Goal: Complete application form

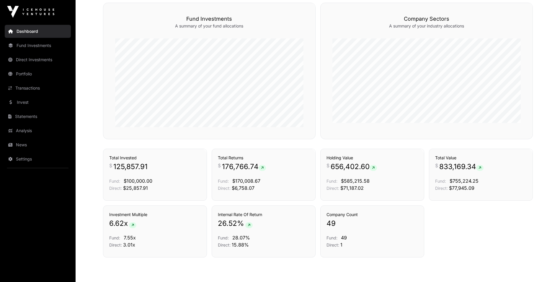
scroll to position [354, 0]
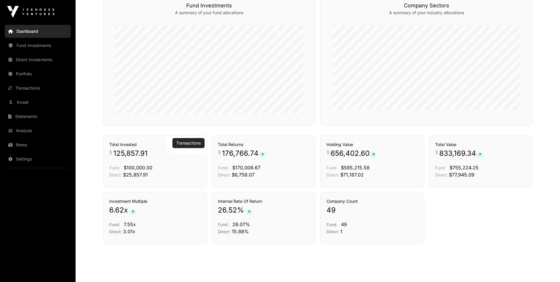
click at [191, 140] on link "Transactions" at bounding box center [188, 143] width 25 height 6
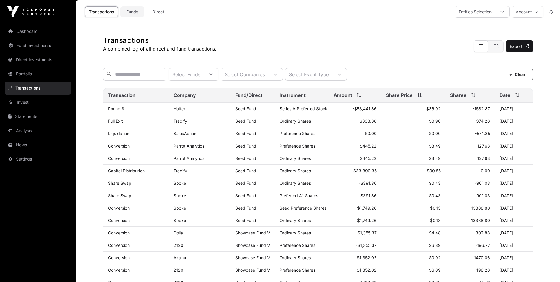
click at [129, 13] on link "Funds" at bounding box center [133, 11] width 24 height 11
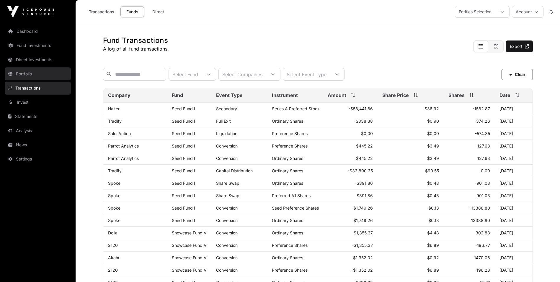
click at [25, 74] on link "Portfolio" at bounding box center [38, 73] width 66 height 13
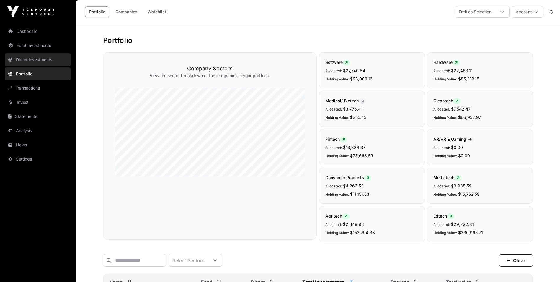
click at [22, 55] on link "Direct Investments" at bounding box center [38, 59] width 66 height 13
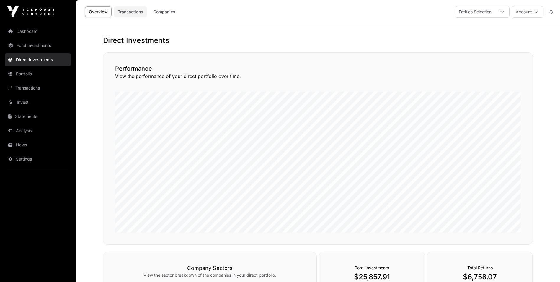
click at [132, 12] on link "Transactions" at bounding box center [130, 11] width 33 height 11
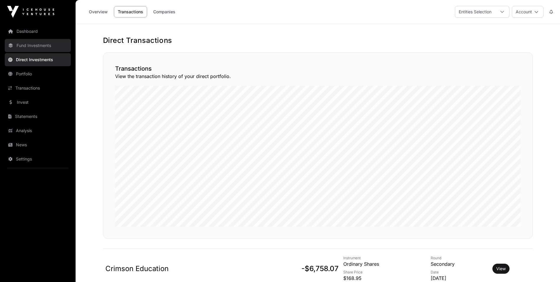
click at [40, 46] on link "Fund Investments" at bounding box center [38, 45] width 66 height 13
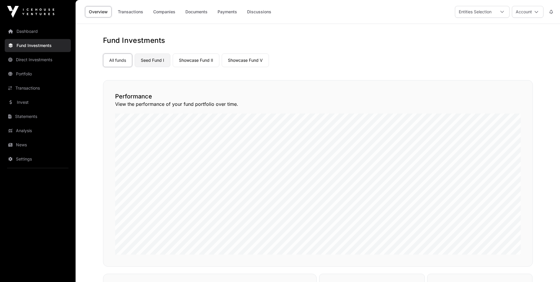
click at [162, 61] on link "Seed Fund I" at bounding box center [153, 60] width 36 height 14
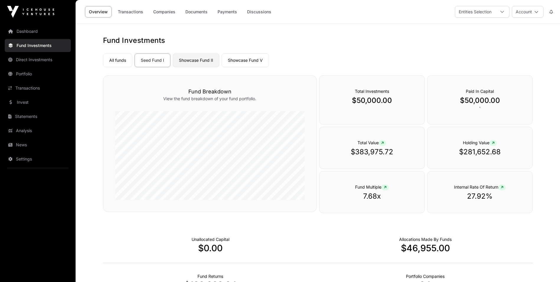
click at [189, 61] on link "Showcase Fund II" at bounding box center [196, 60] width 47 height 14
click at [248, 62] on link "Showcase Fund V" at bounding box center [245, 60] width 47 height 14
click at [33, 58] on link "Direct Investments" at bounding box center [38, 59] width 66 height 13
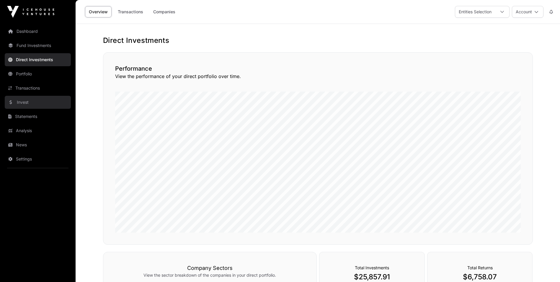
click at [24, 100] on link "Invest" at bounding box center [38, 102] width 66 height 13
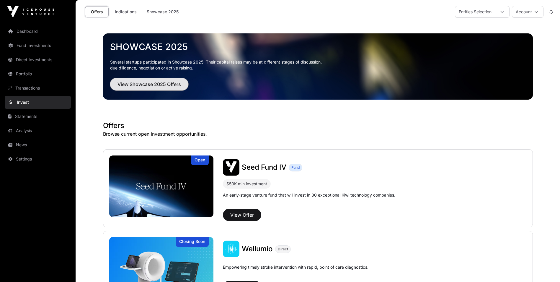
click at [150, 85] on span "View Showcase 2025 Offers" at bounding box center [150, 84] width 64 height 7
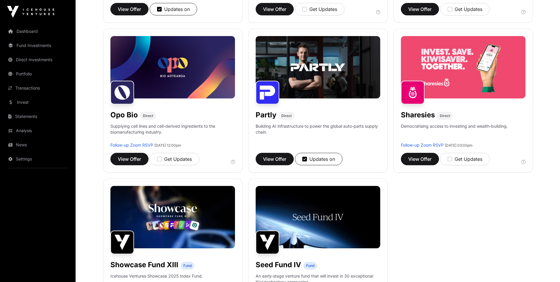
scroll to position [443, 0]
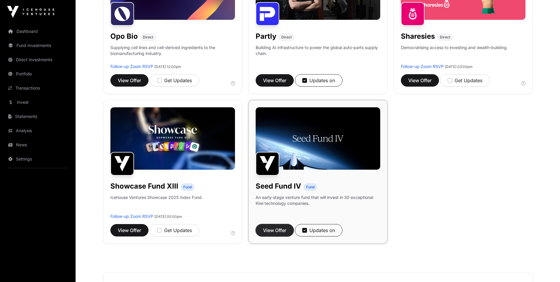
click at [278, 229] on span "View Offer" at bounding box center [274, 230] width 23 height 7
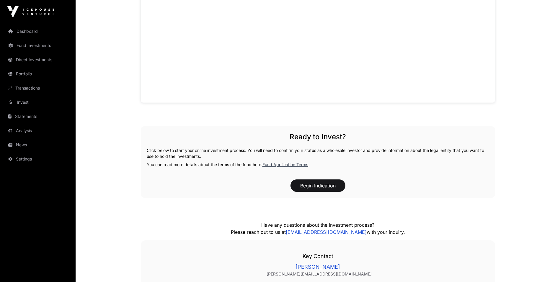
scroll to position [534, 0]
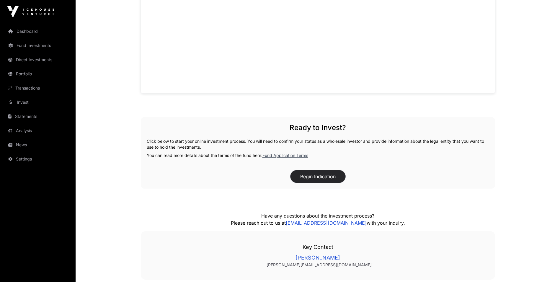
click at [304, 174] on button "Begin Indication" at bounding box center [318, 176] width 55 height 12
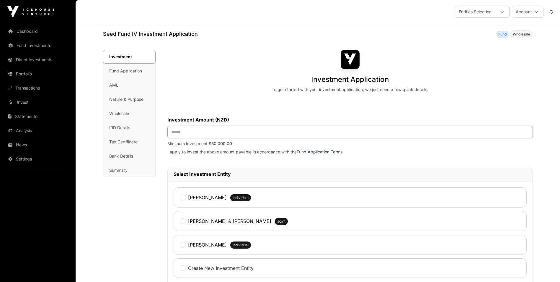
click at [196, 133] on input "text" at bounding box center [350, 132] width 366 height 13
type input "*******"
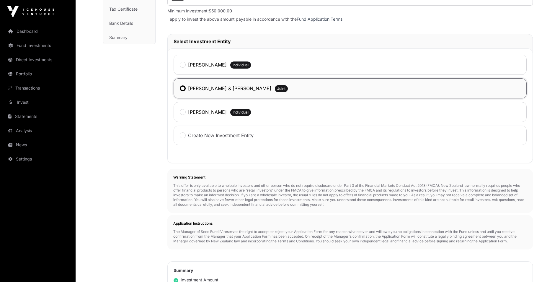
scroll to position [236, 0]
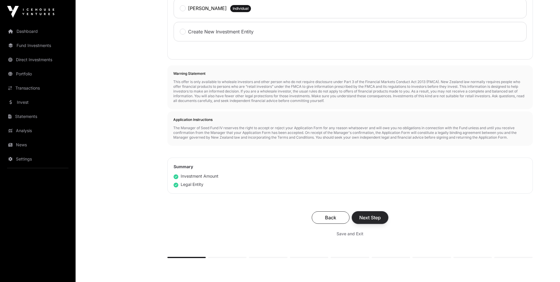
click at [375, 219] on span "Next Step" at bounding box center [370, 217] width 22 height 7
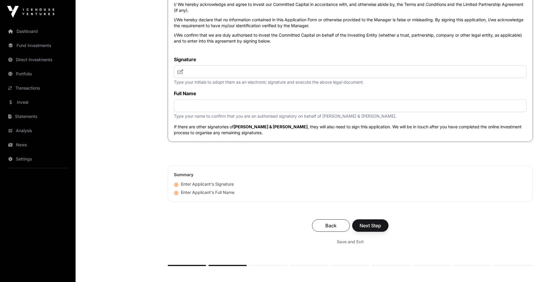
scroll to position [1211, 0]
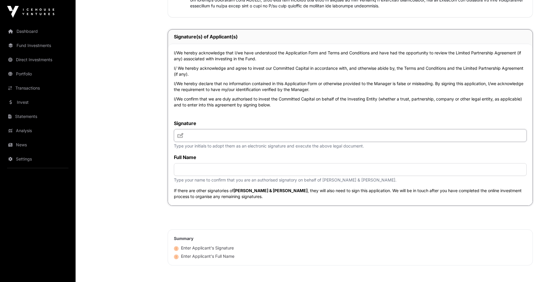
click at [198, 136] on input "text" at bounding box center [350, 135] width 353 height 13
type input "*******"
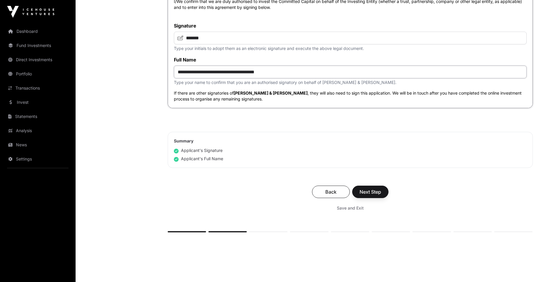
scroll to position [1334, 0]
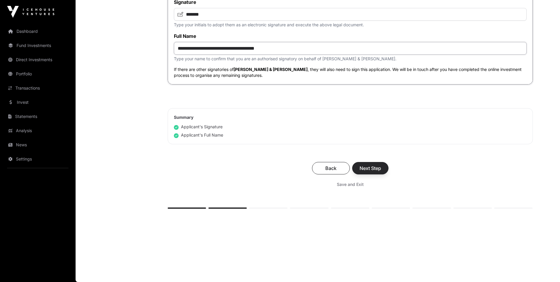
type input "**********"
click at [366, 171] on span "Next Step" at bounding box center [371, 168] width 22 height 7
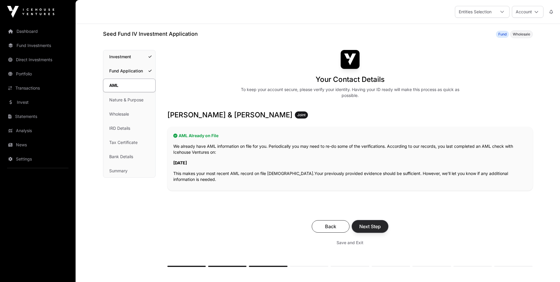
click at [371, 224] on span "Next Step" at bounding box center [370, 226] width 22 height 7
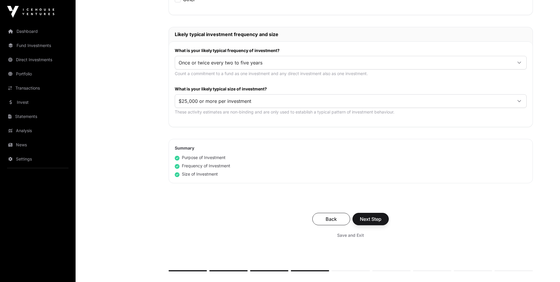
scroll to position [325, 0]
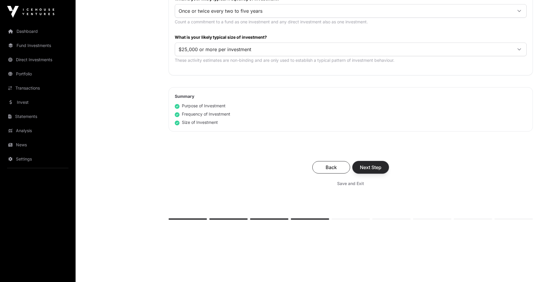
click at [360, 170] on span "Next Step" at bounding box center [371, 167] width 22 height 7
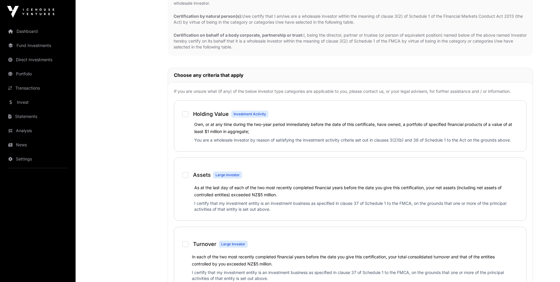
scroll to position [325, 0]
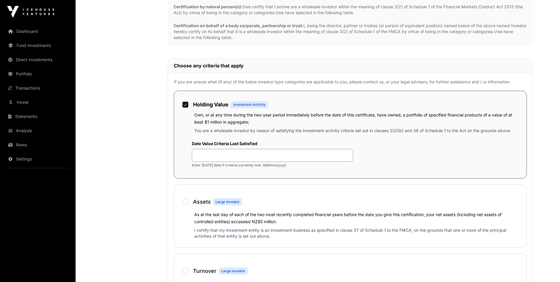
click at [237, 156] on input "text" at bounding box center [273, 155] width 162 height 13
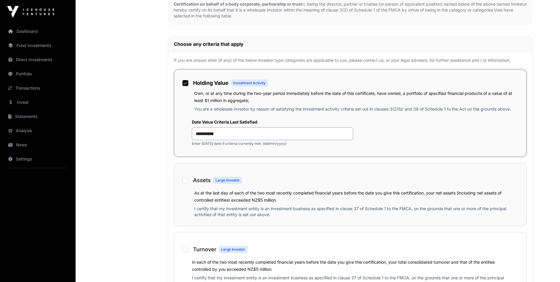
scroll to position [384, 0]
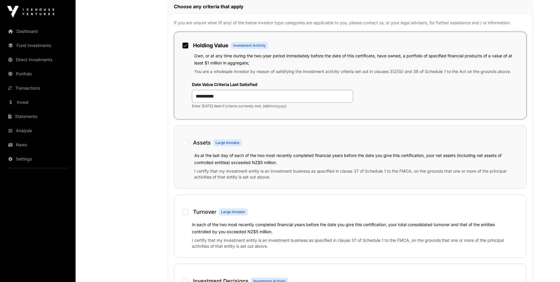
type input "**********"
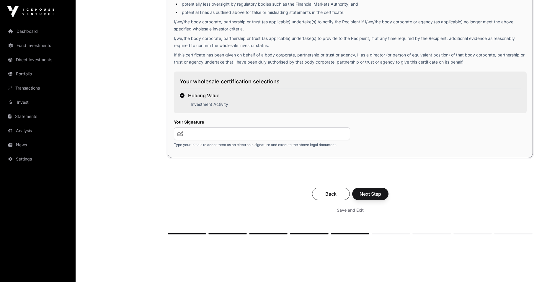
scroll to position [975, 0]
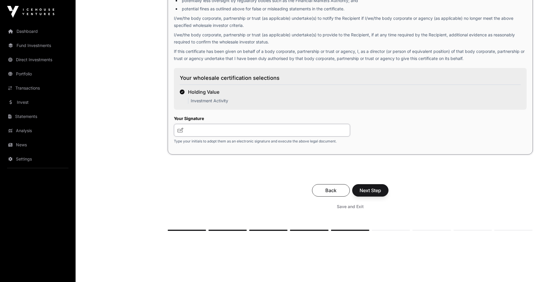
click at [197, 129] on input "text" at bounding box center [262, 130] width 177 height 13
type input "*******"
click at [369, 190] on span "Next Step" at bounding box center [371, 190] width 22 height 7
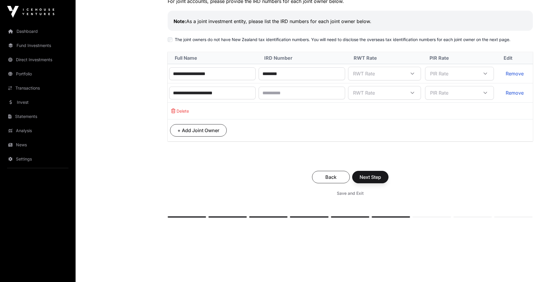
scroll to position [295, 0]
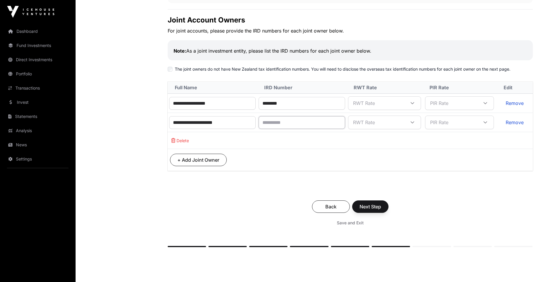
click at [303, 123] on input "text" at bounding box center [302, 122] width 87 height 13
type input "********"
click at [296, 137] on p "Delete" at bounding box center [332, 140] width 325 height 7
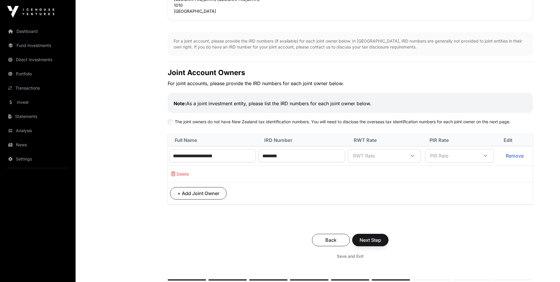
scroll to position [266, 0]
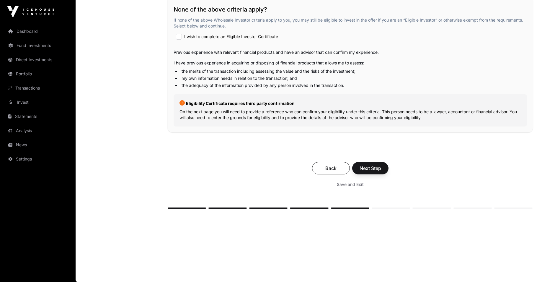
scroll to position [1085, 0]
click at [369, 169] on span "Next Step" at bounding box center [371, 168] width 22 height 7
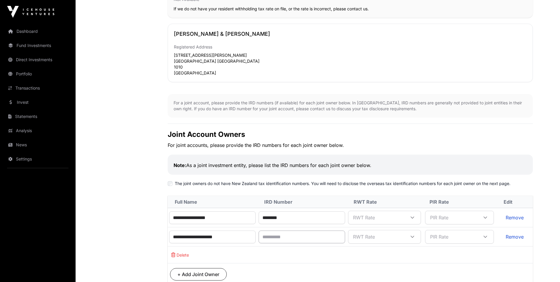
scroll to position [236, 0]
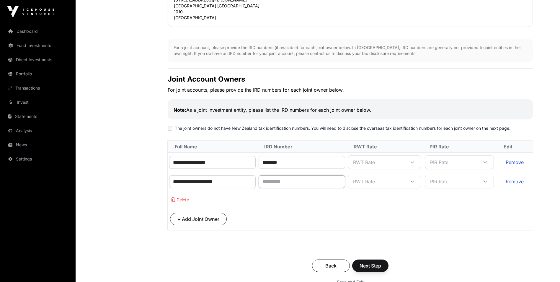
click at [302, 184] on input "text" at bounding box center [302, 181] width 87 height 13
type input "********"
click at [376, 263] on span "Next Step" at bounding box center [371, 265] width 22 height 7
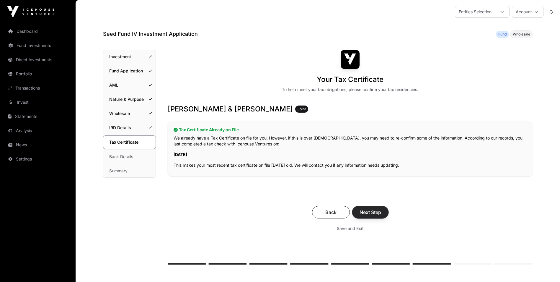
click at [372, 211] on span "Next Step" at bounding box center [371, 212] width 22 height 7
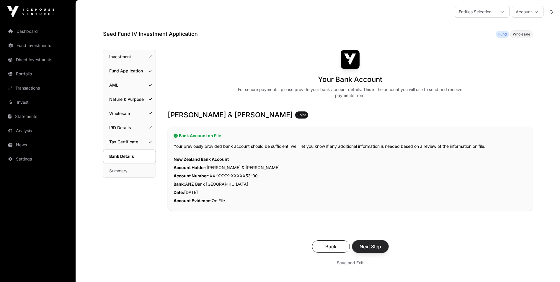
click at [379, 243] on span "Next Step" at bounding box center [371, 246] width 22 height 7
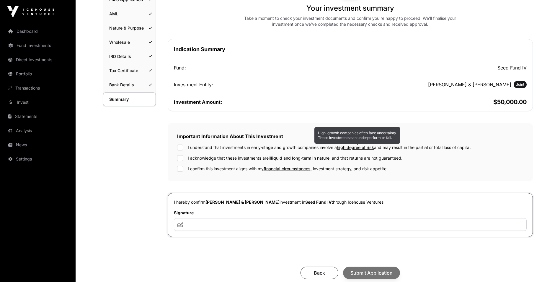
scroll to position [118, 0]
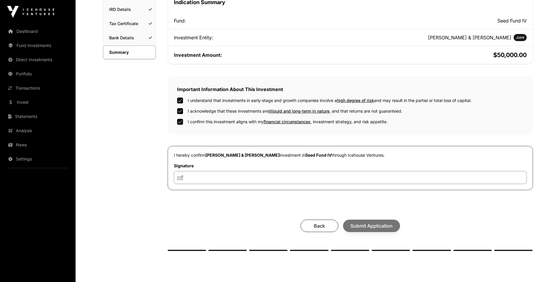
click at [211, 176] on input "text" at bounding box center [350, 177] width 353 height 13
type input "*******"
click at [357, 226] on span "Submit Application" at bounding box center [372, 225] width 42 height 7
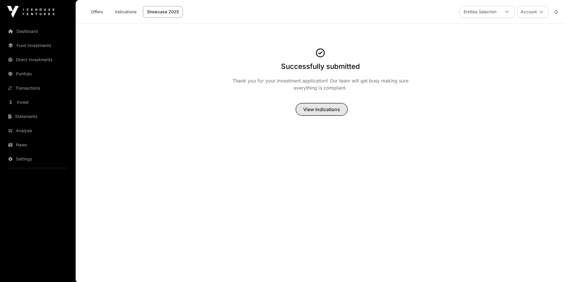
click at [315, 111] on span "View Indications" at bounding box center [321, 109] width 37 height 7
